Goal: Task Accomplishment & Management: Manage account settings

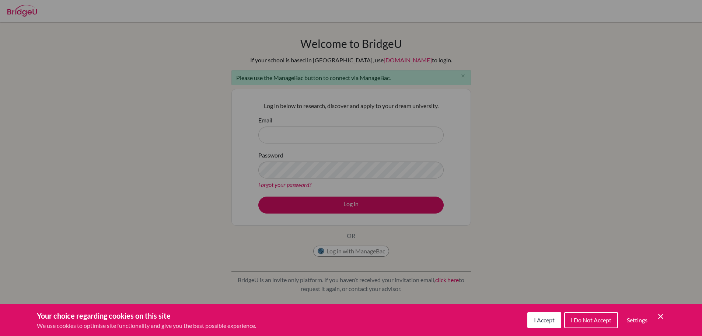
click at [576, 317] on span "I Do Not Accept" at bounding box center [591, 319] width 41 height 7
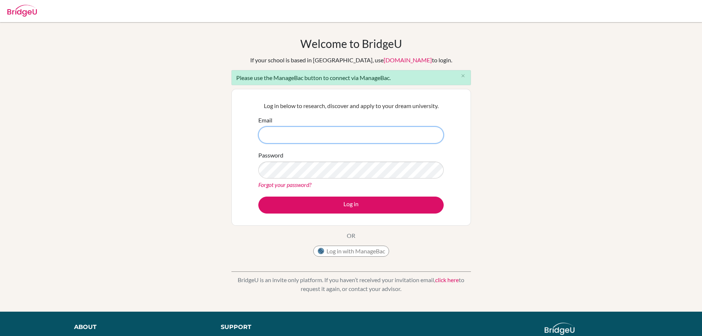
click at [291, 139] on input "Email" at bounding box center [350, 134] width 185 height 17
type input "michael.cunningham@berlin-international-school.de"
click at [358, 251] on button "Log in with ManageBac" at bounding box center [351, 250] width 76 height 11
